Goal: Information Seeking & Learning: Learn about a topic

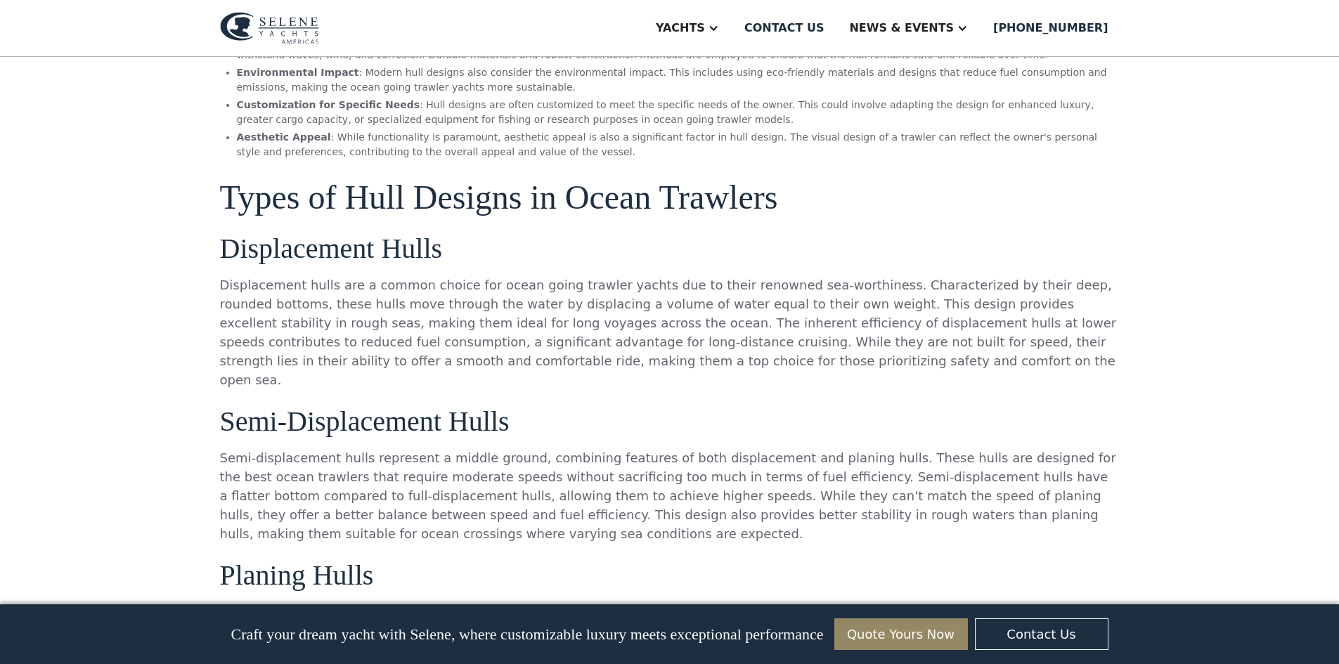
scroll to position [1291, 0]
